Goal: Transaction & Acquisition: Purchase product/service

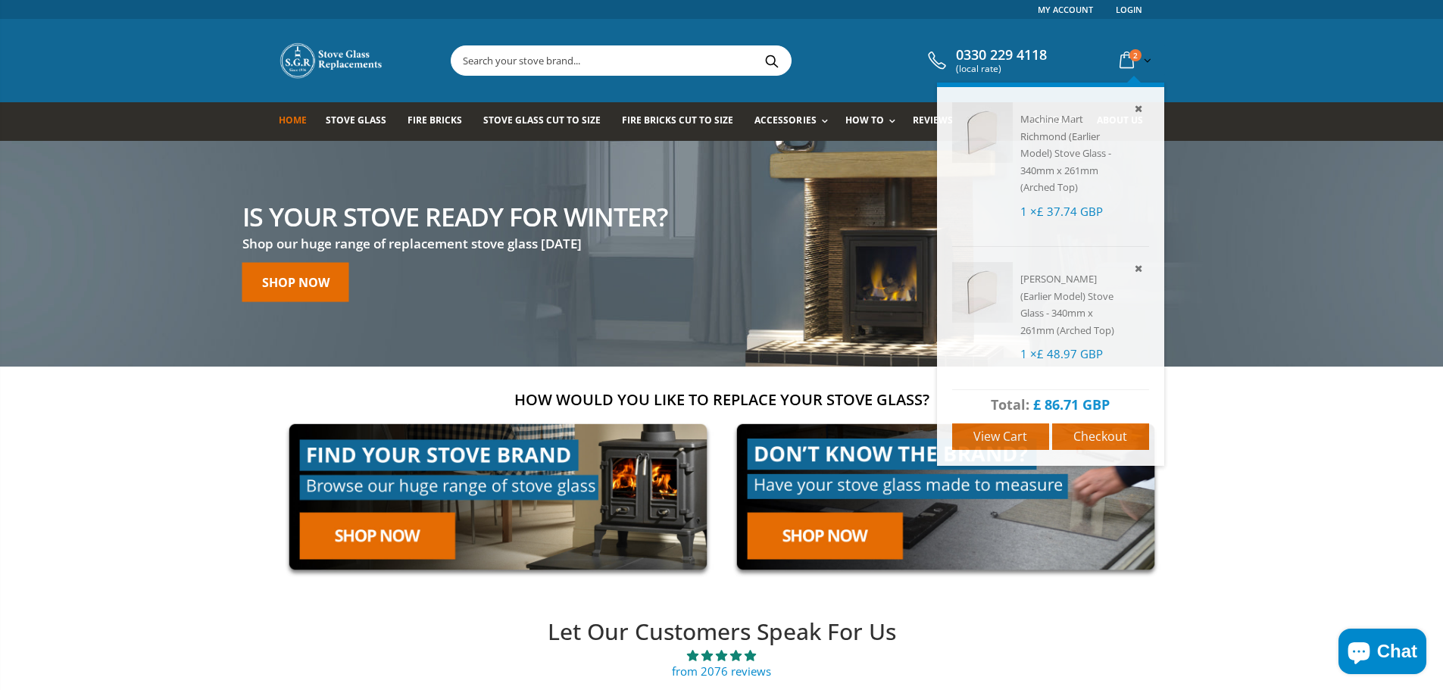
click at [1133, 51] on span "2" at bounding box center [1135, 55] width 12 height 12
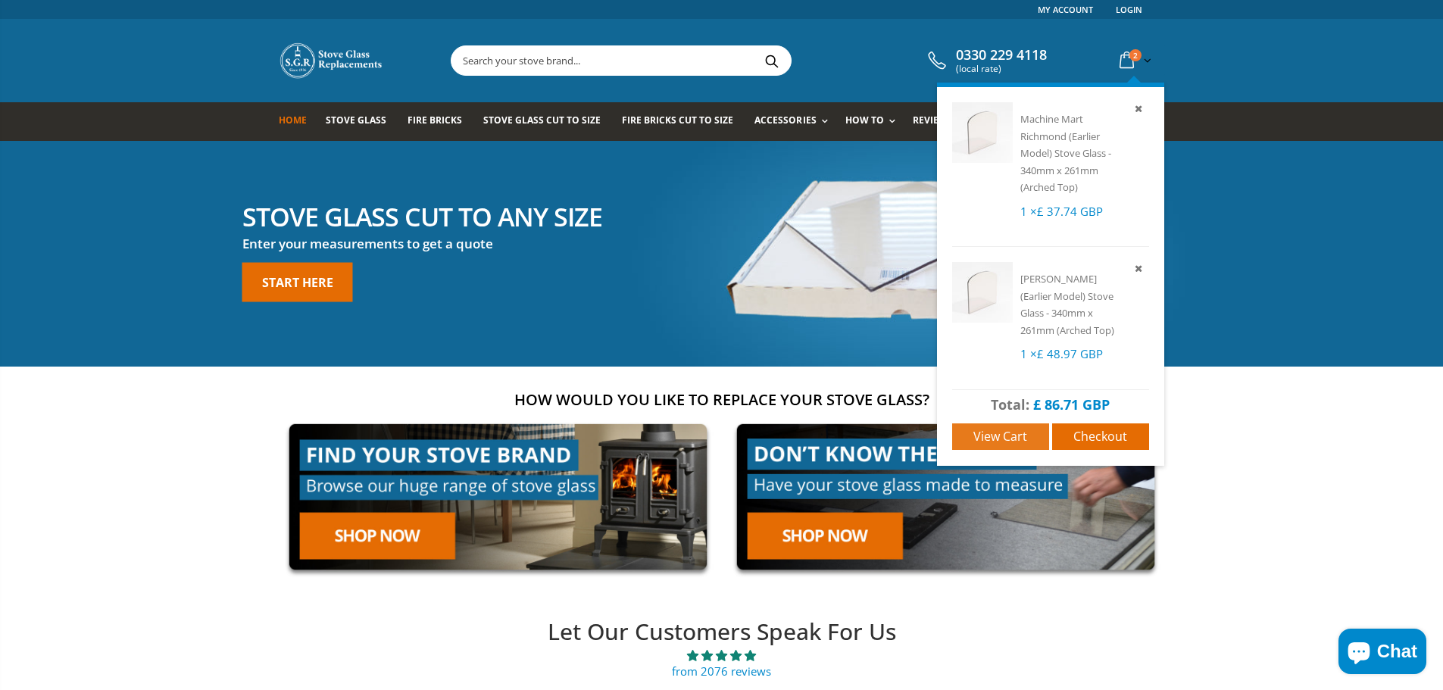
click at [994, 435] on span "View cart" at bounding box center [1000, 436] width 54 height 17
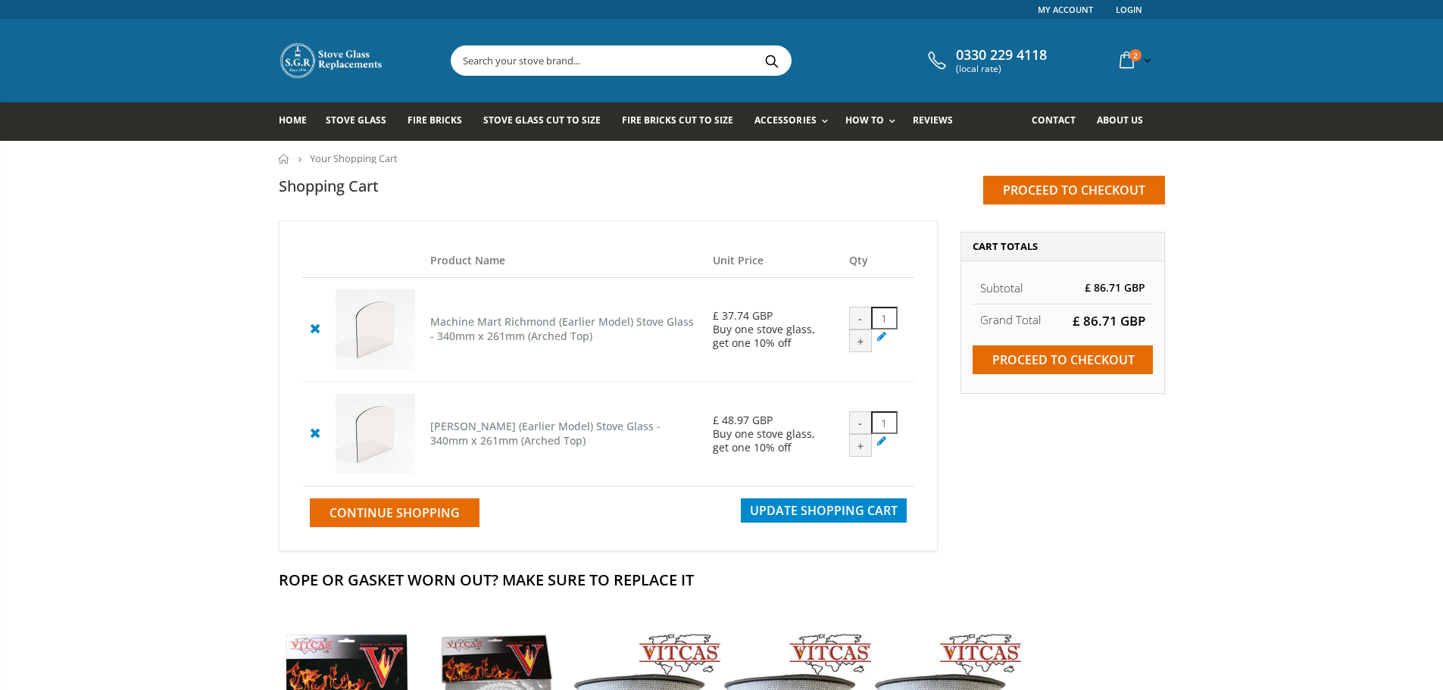
click at [877, 444] on icon at bounding box center [882, 440] width 15 height 14
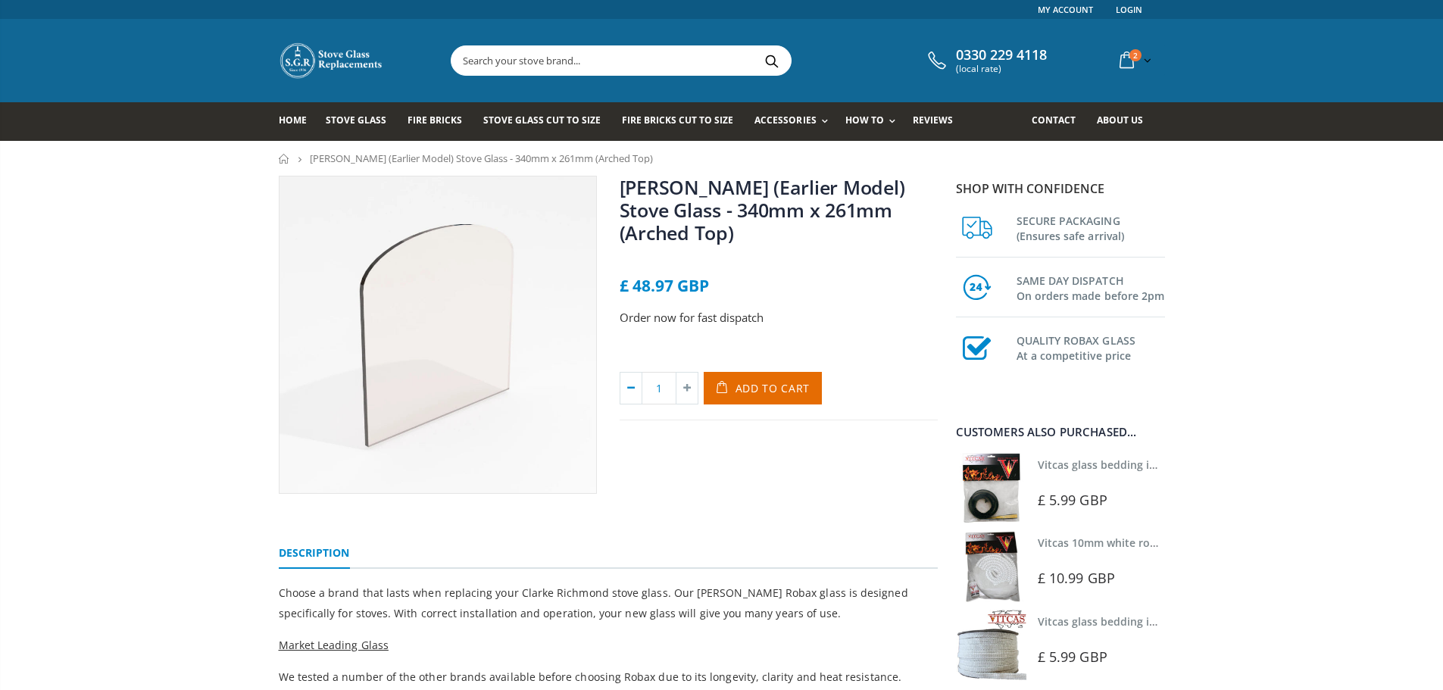
click at [638, 404] on icon at bounding box center [630, 388] width 21 height 31
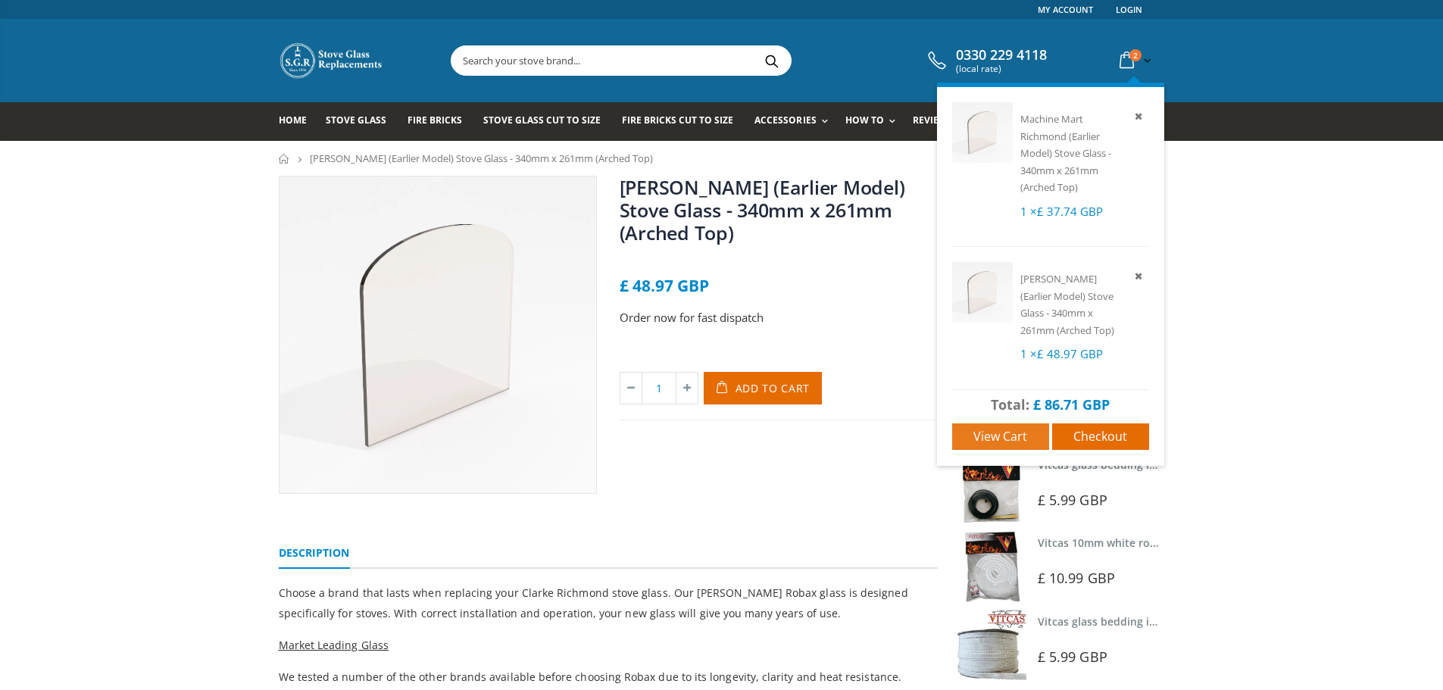
click at [992, 429] on span "View cart" at bounding box center [1000, 436] width 54 height 17
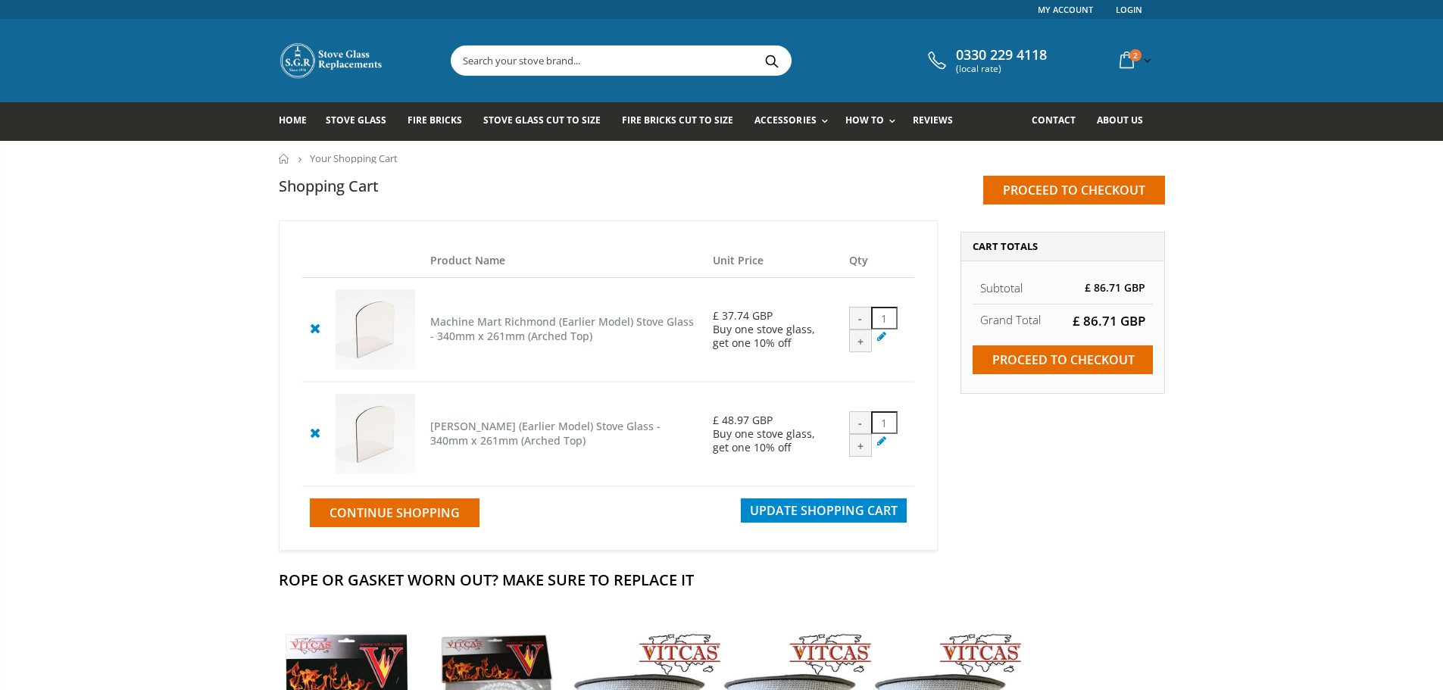
click at [859, 426] on div "-" at bounding box center [860, 422] width 23 height 23
click at [316, 437] on icon at bounding box center [314, 432] width 19 height 18
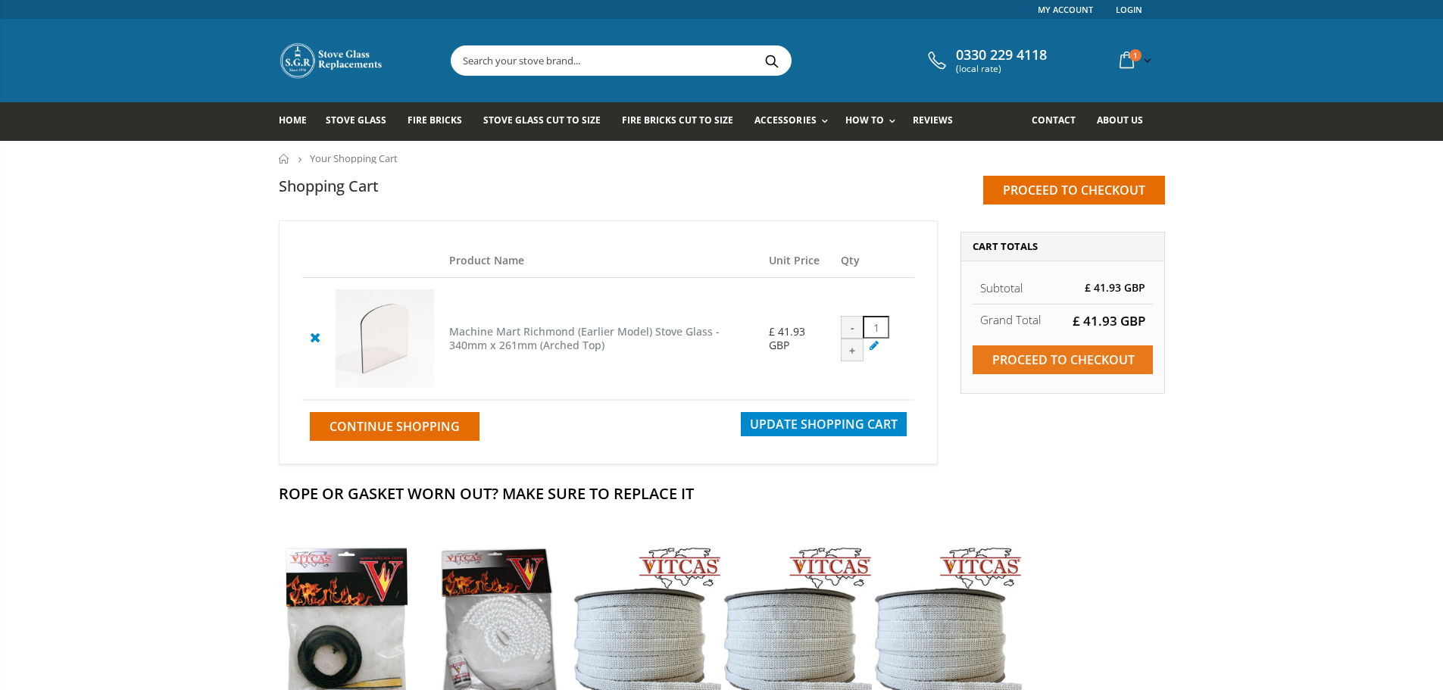
click at [1051, 354] on input "Proceed to checkout" at bounding box center [1062, 359] width 180 height 29
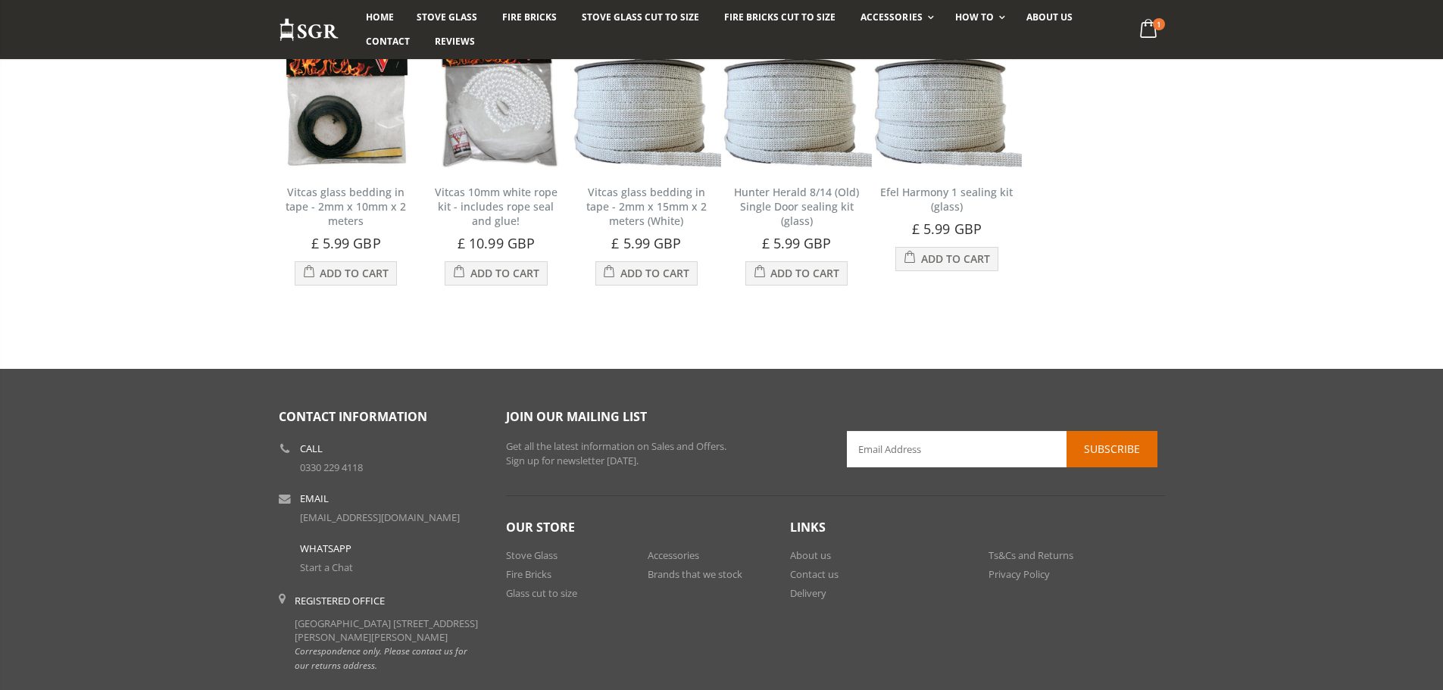
scroll to position [623, 0]
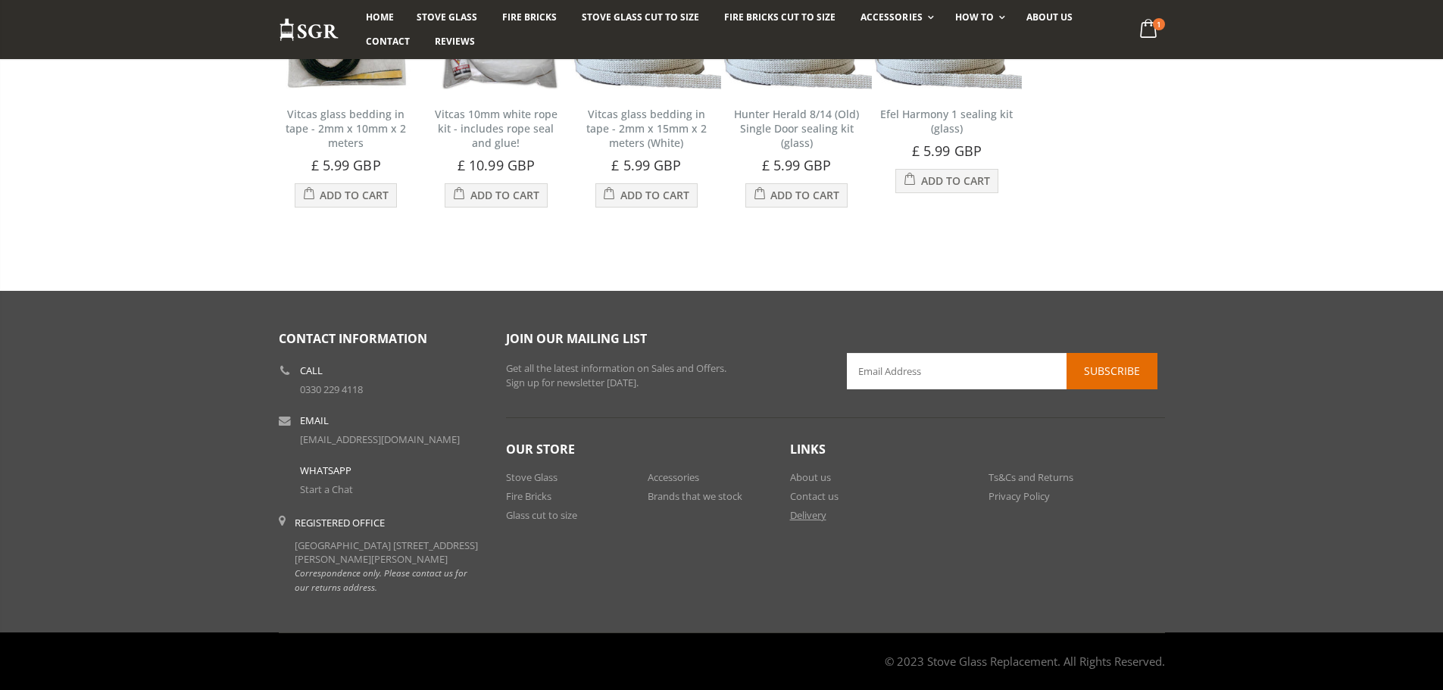
click at [793, 508] on link "Delivery" at bounding box center [808, 515] width 36 height 14
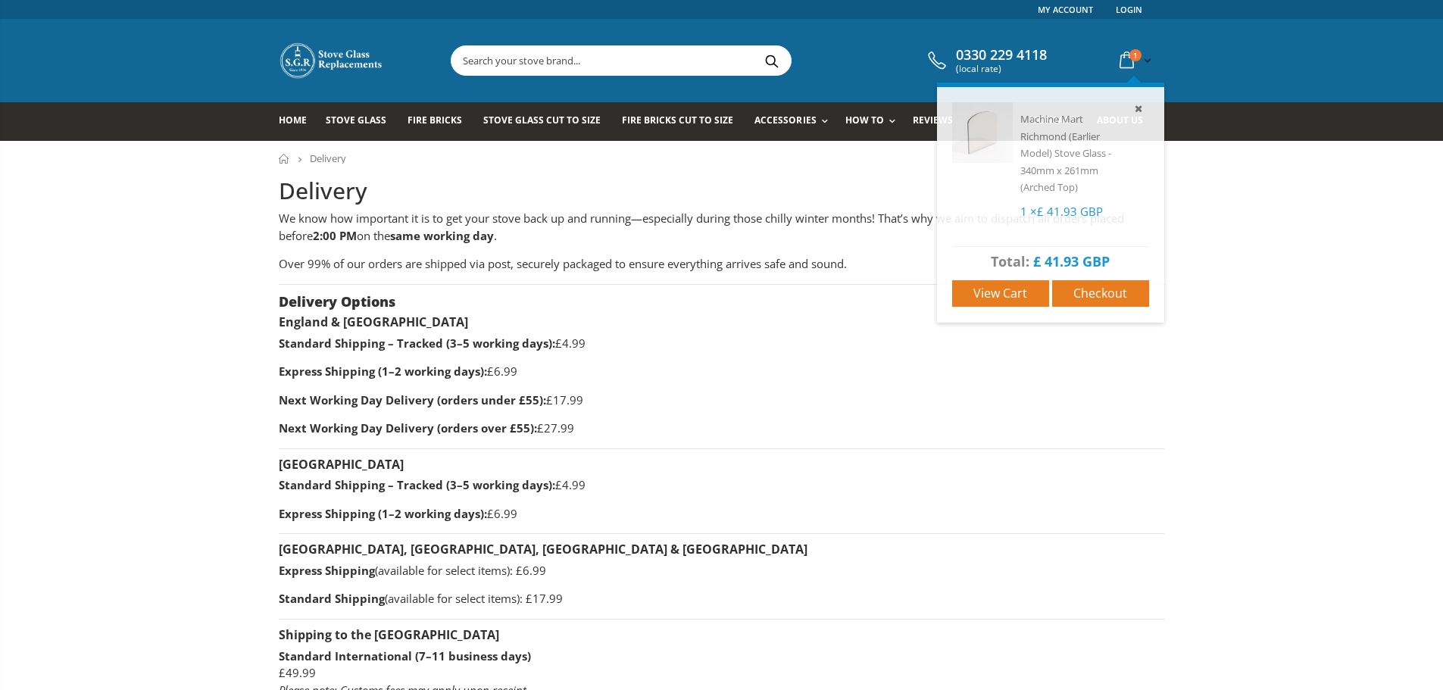
click at [1122, 61] on icon at bounding box center [1126, 60] width 27 height 27
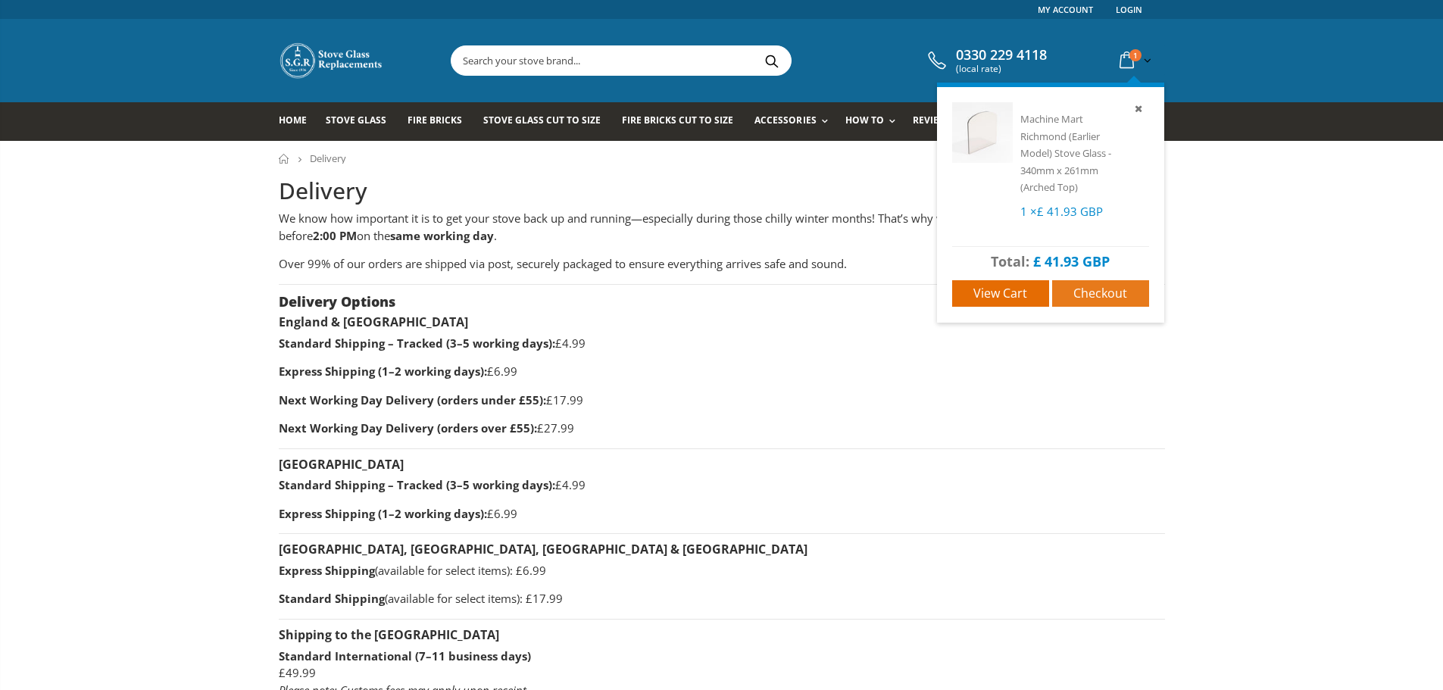
click at [1079, 293] on span "Checkout" at bounding box center [1100, 293] width 54 height 17
